Goal: Use online tool/utility: Utilize a website feature to perform a specific function

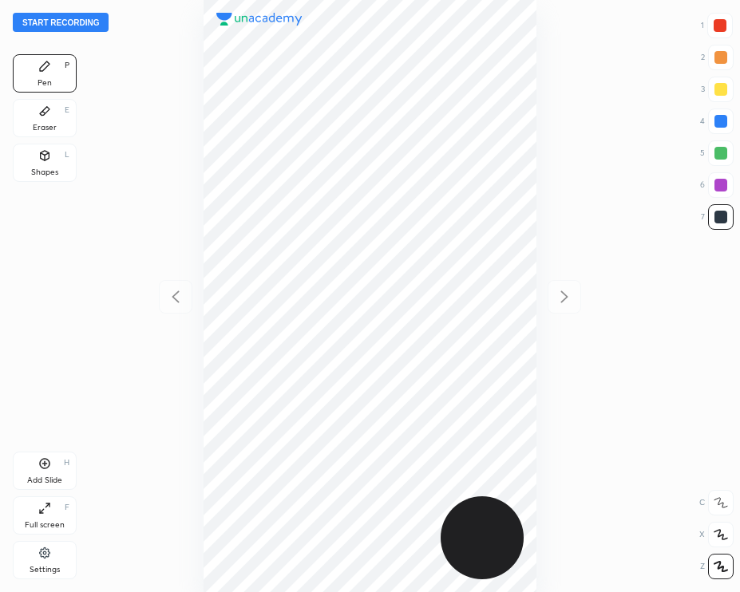
scroll to position [591, 484]
click at [50, 23] on button "Start recording" at bounding box center [61, 22] width 96 height 19
click at [718, 30] on div at bounding box center [720, 25] width 13 height 13
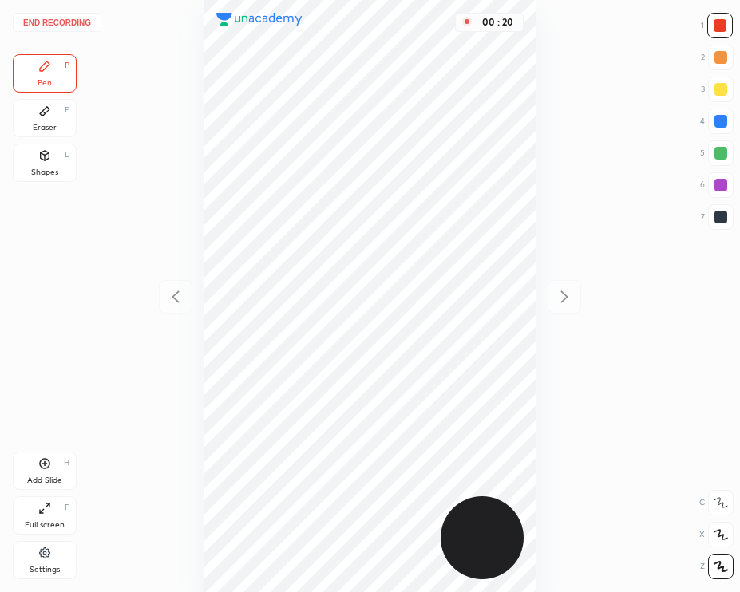
click at [714, 214] on div at bounding box center [720, 217] width 13 height 13
click at [719, 18] on div at bounding box center [720, 26] width 26 height 26
click at [721, 124] on div at bounding box center [720, 121] width 13 height 13
click at [722, 212] on div at bounding box center [720, 217] width 13 height 13
click at [723, 117] on div at bounding box center [720, 121] width 13 height 13
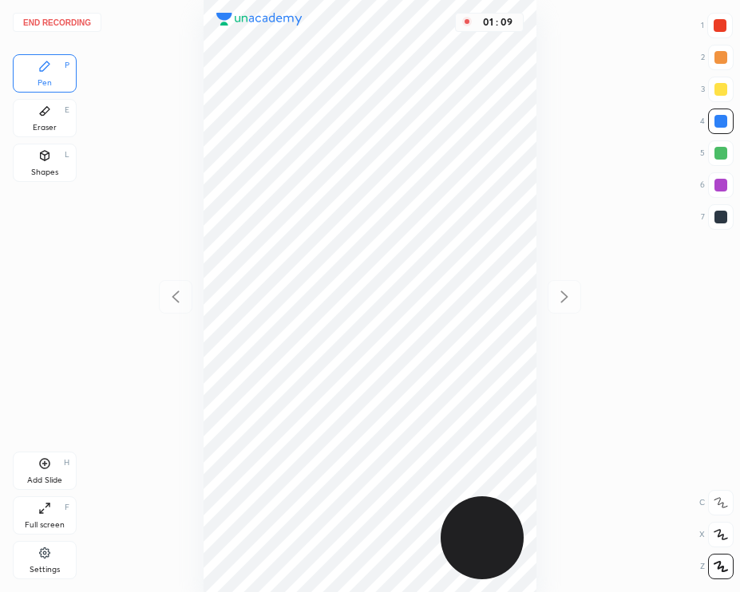
click at [719, 20] on div at bounding box center [720, 25] width 13 height 13
click at [720, 211] on div at bounding box center [720, 217] width 13 height 13
click at [38, 26] on button "End recording" at bounding box center [57, 22] width 89 height 19
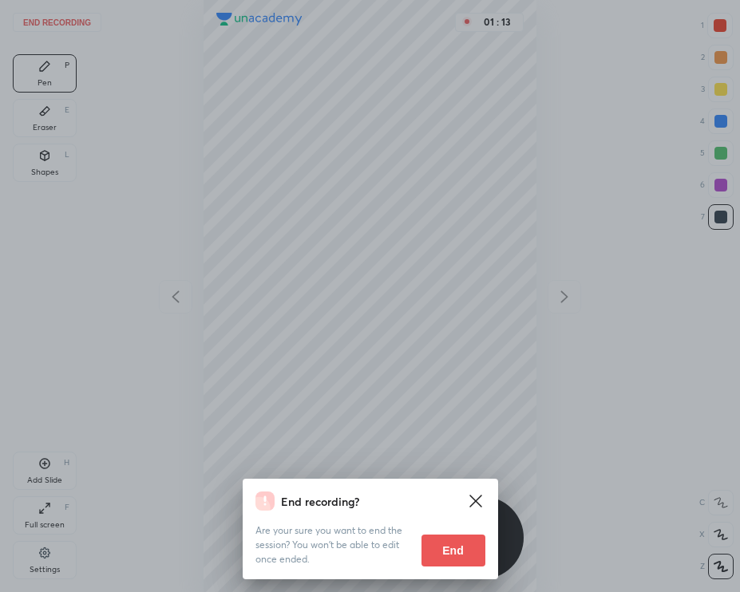
click at [452, 556] on button "End" at bounding box center [453, 551] width 64 height 32
